Goal: Navigation & Orientation: Find specific page/section

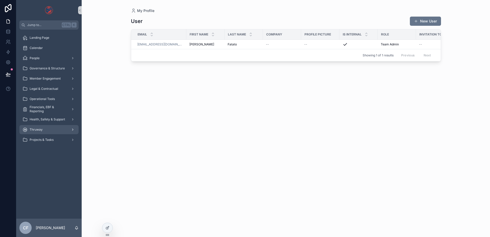
click at [44, 129] on div "Thruway" at bounding box center [48, 130] width 53 height 8
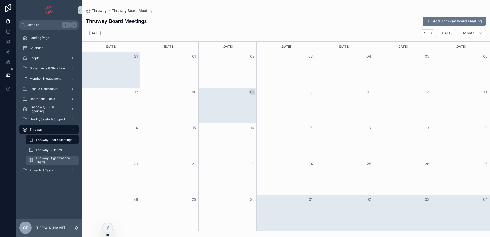
click at [54, 158] on span "Thruway Organizational Charts" at bounding box center [55, 160] width 38 height 8
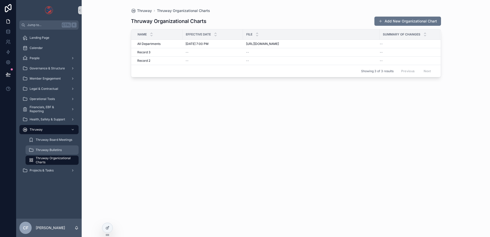
click at [56, 149] on span "Thruway Bulletins" at bounding box center [49, 150] width 26 height 4
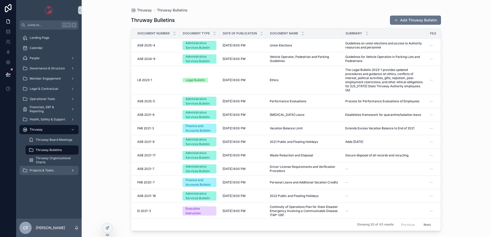
click at [43, 171] on span "Projects & Tasks" at bounding box center [42, 171] width 24 height 4
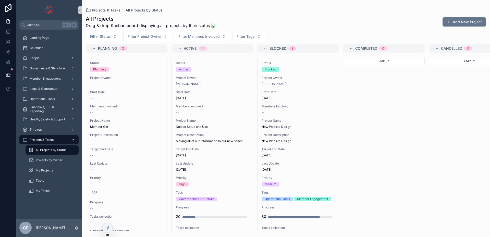
click at [34, 138] on div "Projects & Tasks" at bounding box center [48, 140] width 53 height 8
click at [32, 60] on span "People" at bounding box center [35, 58] width 10 height 4
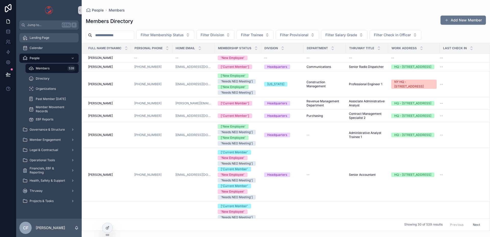
click at [40, 39] on span "Landing Page" at bounding box center [40, 38] width 20 height 4
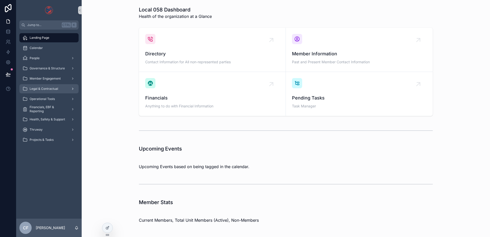
click at [56, 91] on div "Legal & Contractual" at bounding box center [48, 89] width 53 height 8
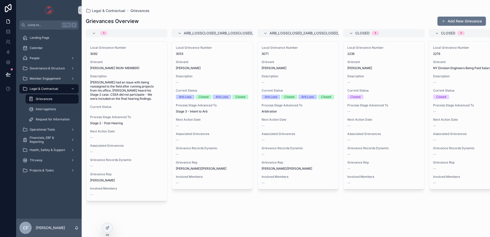
click at [41, 98] on span "Grievances" at bounding box center [44, 99] width 17 height 4
click at [46, 89] on span "Legal & Contractual" at bounding box center [44, 89] width 29 height 4
click at [74, 88] on icon "scrollable content" at bounding box center [73, 89] width 4 height 4
click at [66, 109] on div "Interrogations" at bounding box center [52, 109] width 47 height 8
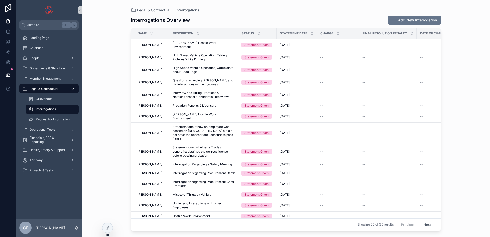
click at [72, 88] on icon "scrollable content" at bounding box center [73, 89] width 4 height 4
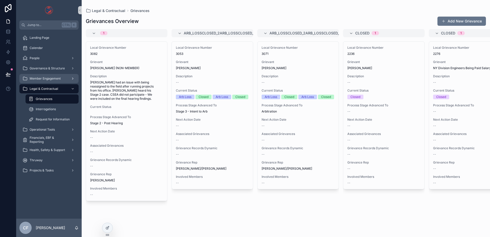
click at [75, 79] on div "scrollable content" at bounding box center [72, 79] width 7 height 8
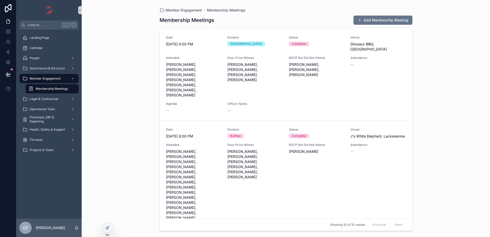
click at [64, 89] on span "Membership Meetings" at bounding box center [52, 89] width 32 height 4
click at [73, 76] on div "scrollable content" at bounding box center [72, 79] width 7 height 8
click at [73, 69] on icon "scrollable content" at bounding box center [73, 69] width 4 height 4
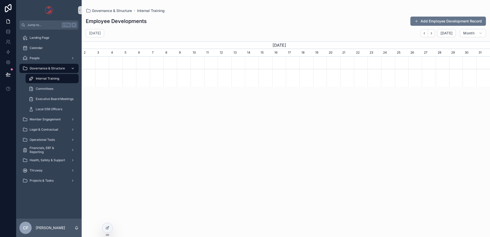
scroll to position [0, 409]
click at [49, 44] on div "Calendar" at bounding box center [48, 48] width 53 height 8
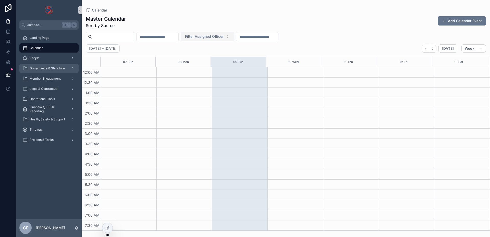
click at [220, 36] on span "Filter Assigned Officer" at bounding box center [204, 36] width 39 height 5
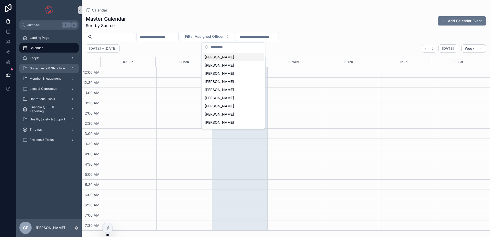
click at [349, 23] on div "Master Calendar Sort by Source Add Calendar Event" at bounding box center [286, 21] width 400 height 13
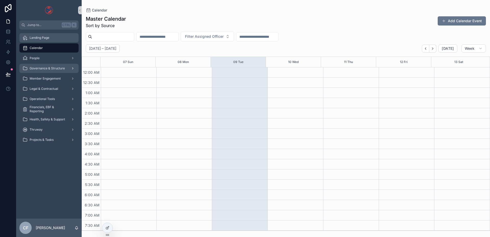
click at [47, 39] on span "Landing Page" at bounding box center [40, 38] width 20 height 4
